Goal: Information Seeking & Learning: Learn about a topic

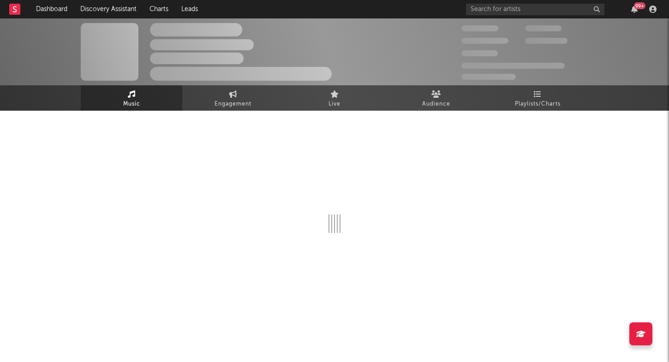
click at [488, 18] on div "The Artist Name Unknown Location | Shoegaze Edit Track Benchmark Summary 300,00…" at bounding box center [334, 51] width 669 height 67
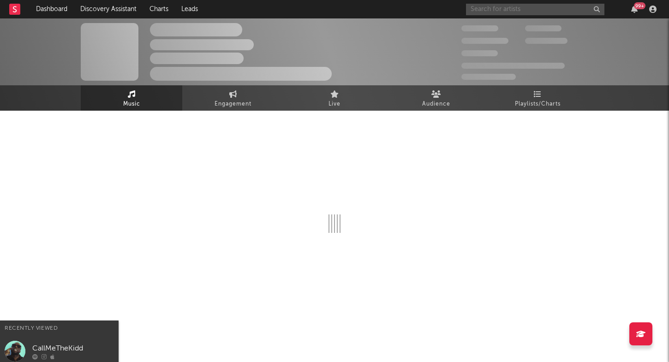
click at [485, 11] on input "text" at bounding box center [535, 10] width 139 height 12
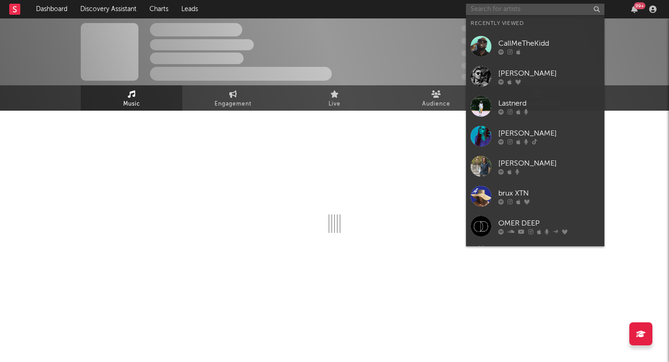
paste input "ELYX"
type input "ELYX"
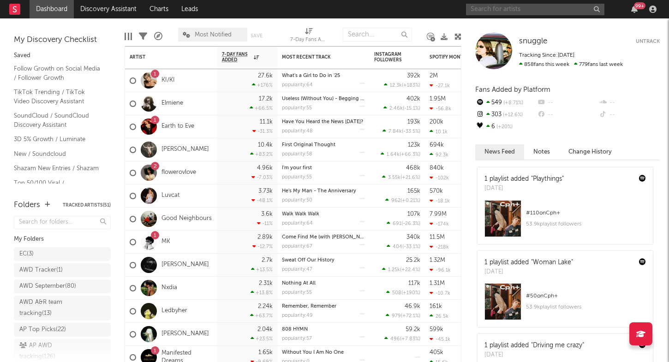
click at [486, 10] on input "text" at bounding box center [535, 10] width 139 height 12
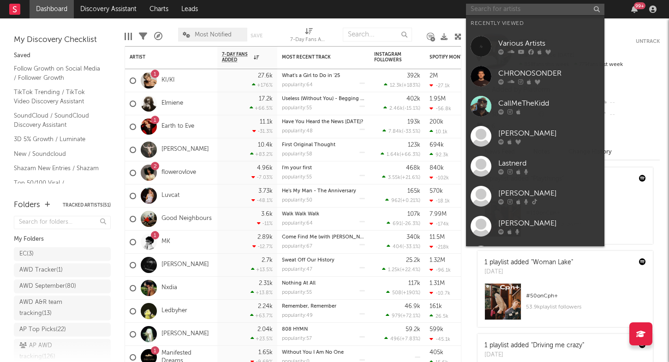
paste input "ELYX"
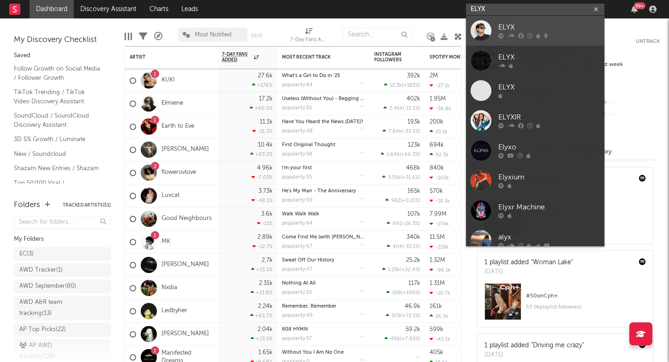
type input "ELYX"
click at [484, 23] on div at bounding box center [481, 30] width 21 height 21
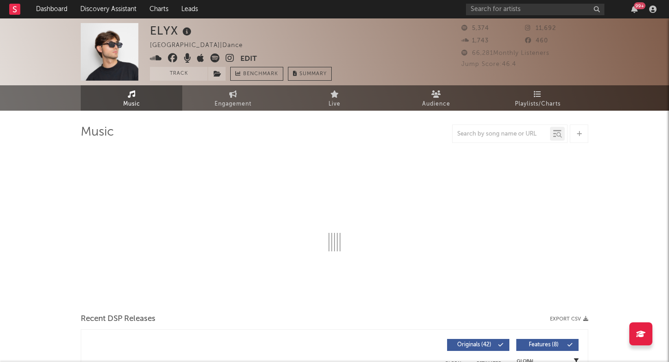
select select "6m"
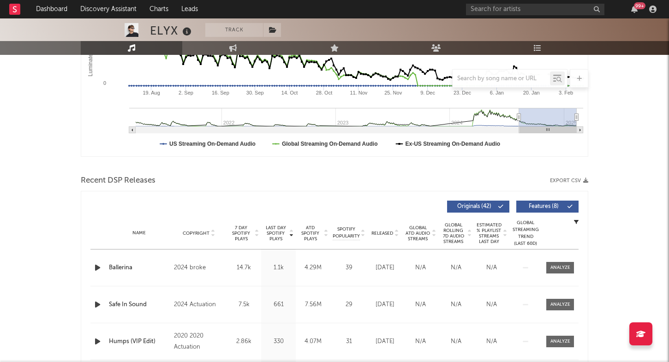
scroll to position [258, 0]
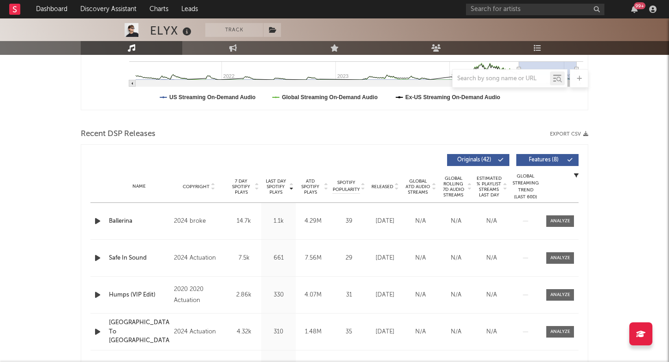
click at [277, 181] on span "Last Day Spotify Plays" at bounding box center [276, 187] width 24 height 17
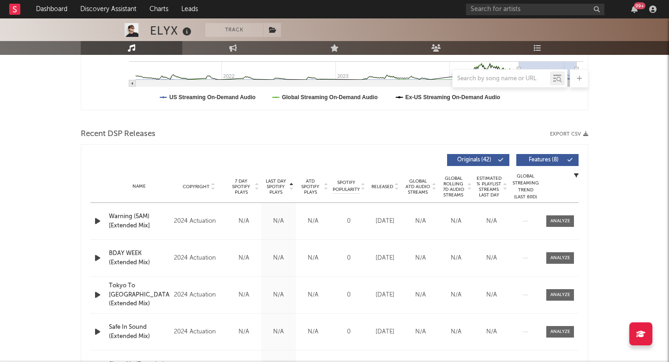
click at [277, 181] on span "Last Day Spotify Plays" at bounding box center [276, 187] width 24 height 17
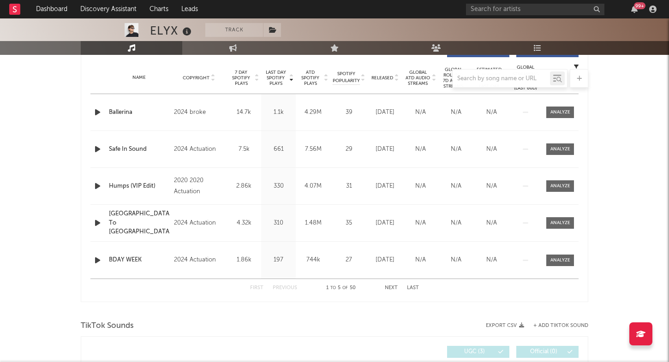
scroll to position [364, 0]
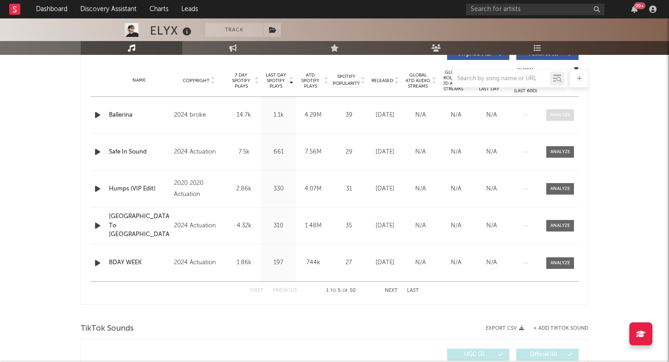
click at [555, 114] on div at bounding box center [561, 115] width 20 height 7
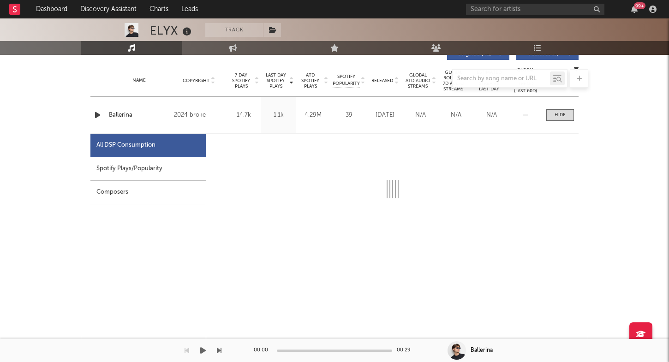
select select "6m"
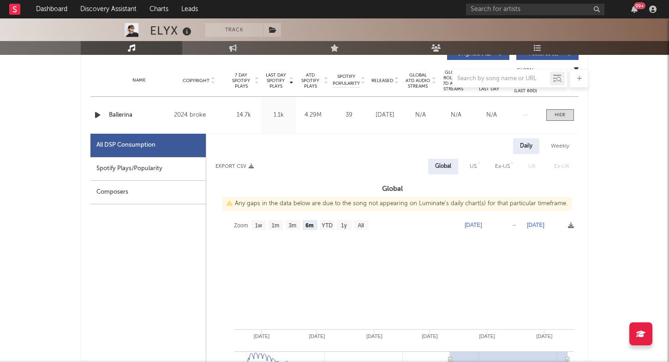
click at [164, 169] on div "Spotify Plays/Popularity" at bounding box center [147, 169] width 115 height 24
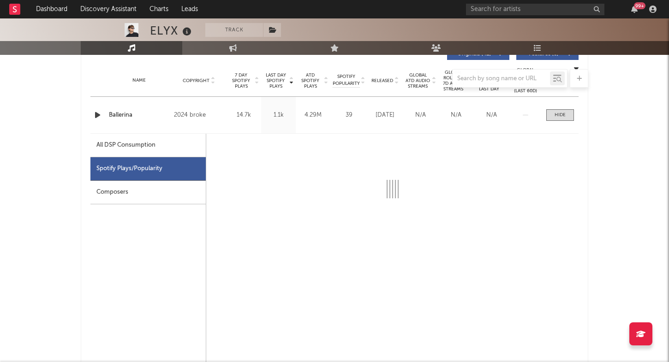
select select "6m"
select select "1w"
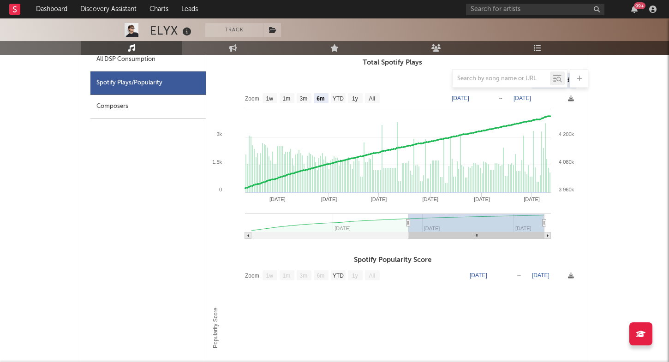
scroll to position [414, 0]
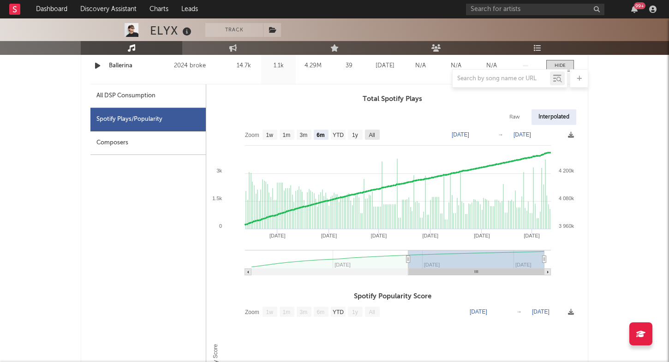
click at [367, 133] on rect at bounding box center [372, 135] width 15 height 10
select select "All"
type input "2024-09-09"
